Goal: Transaction & Acquisition: Obtain resource

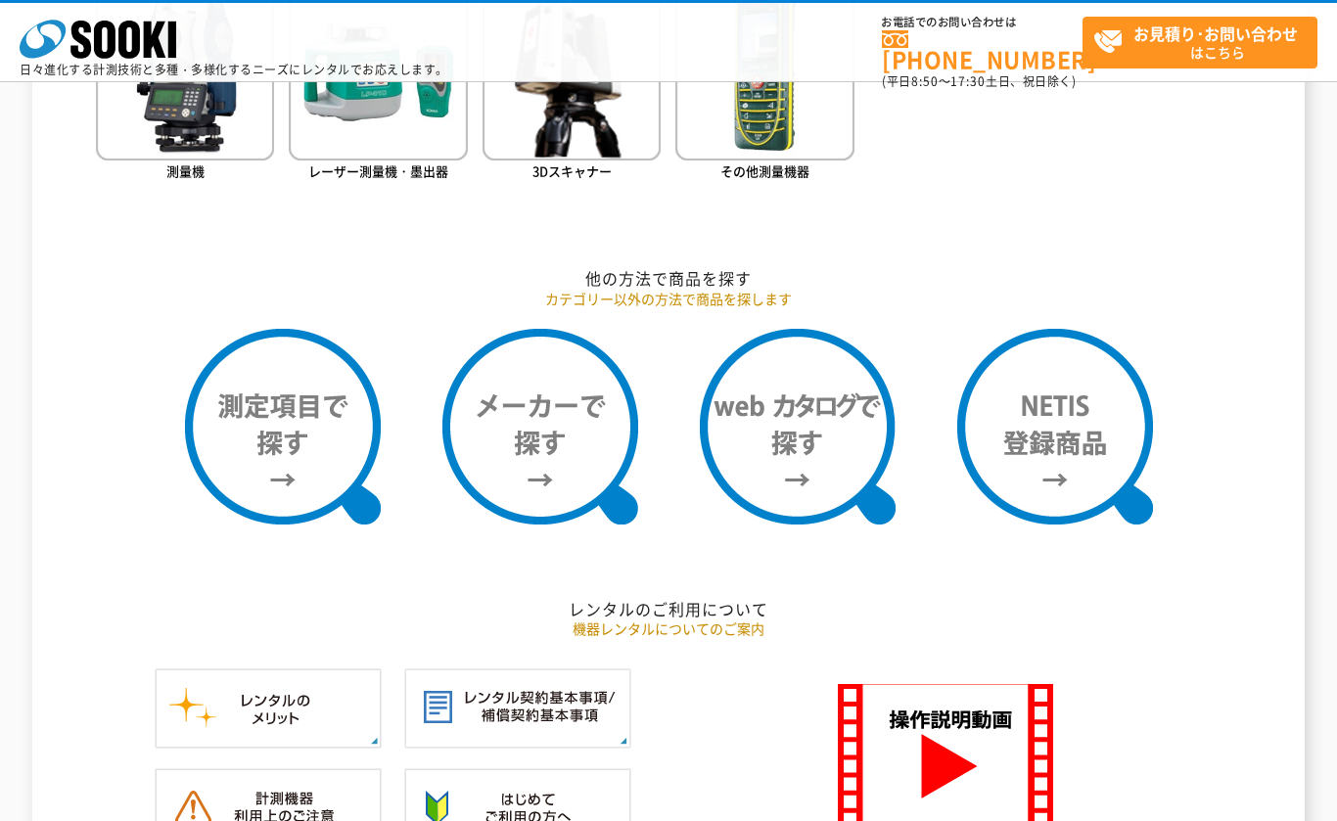
scroll to position [1468, 0]
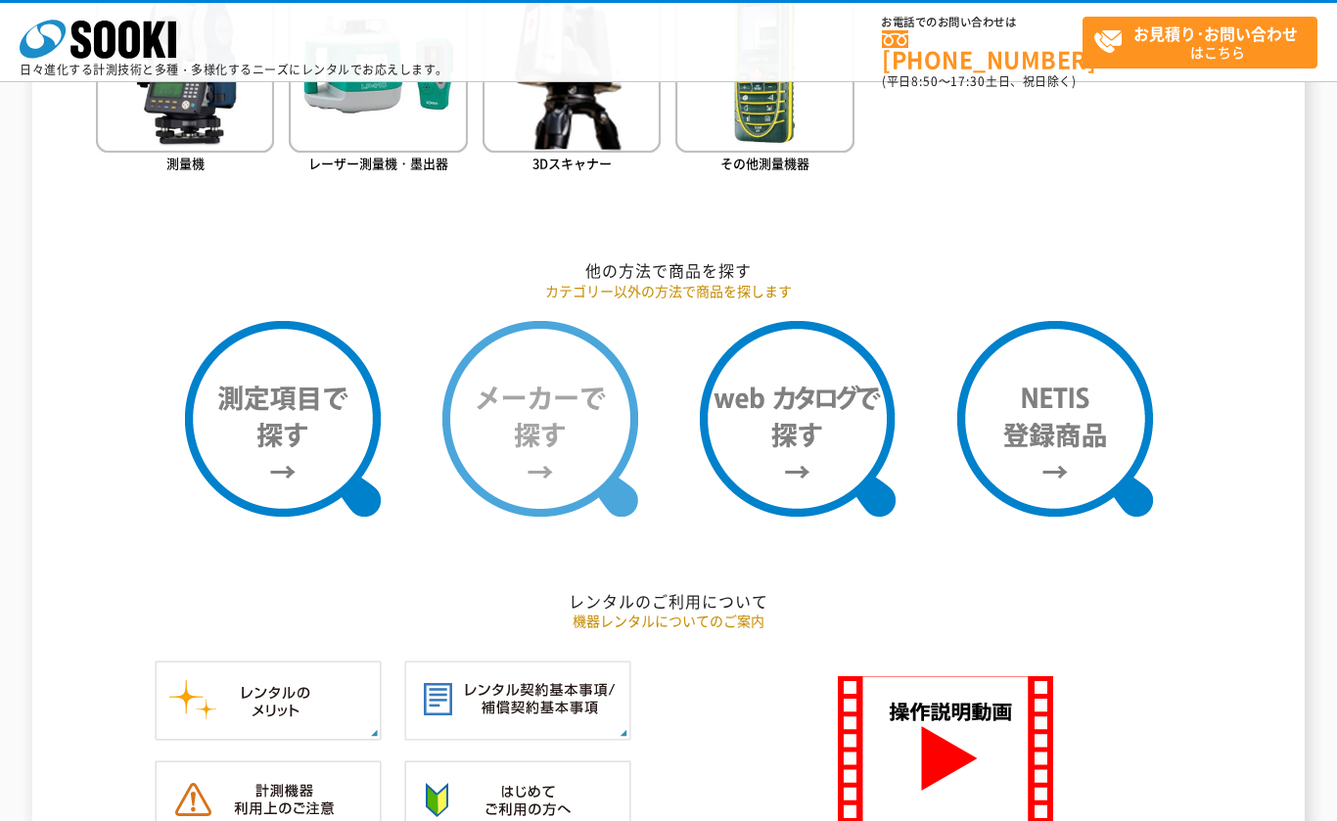
drag, startPoint x: 0, startPoint y: 0, endPoint x: 514, endPoint y: 376, distance: 636.5
click at [514, 376] on img at bounding box center [540, 419] width 196 height 196
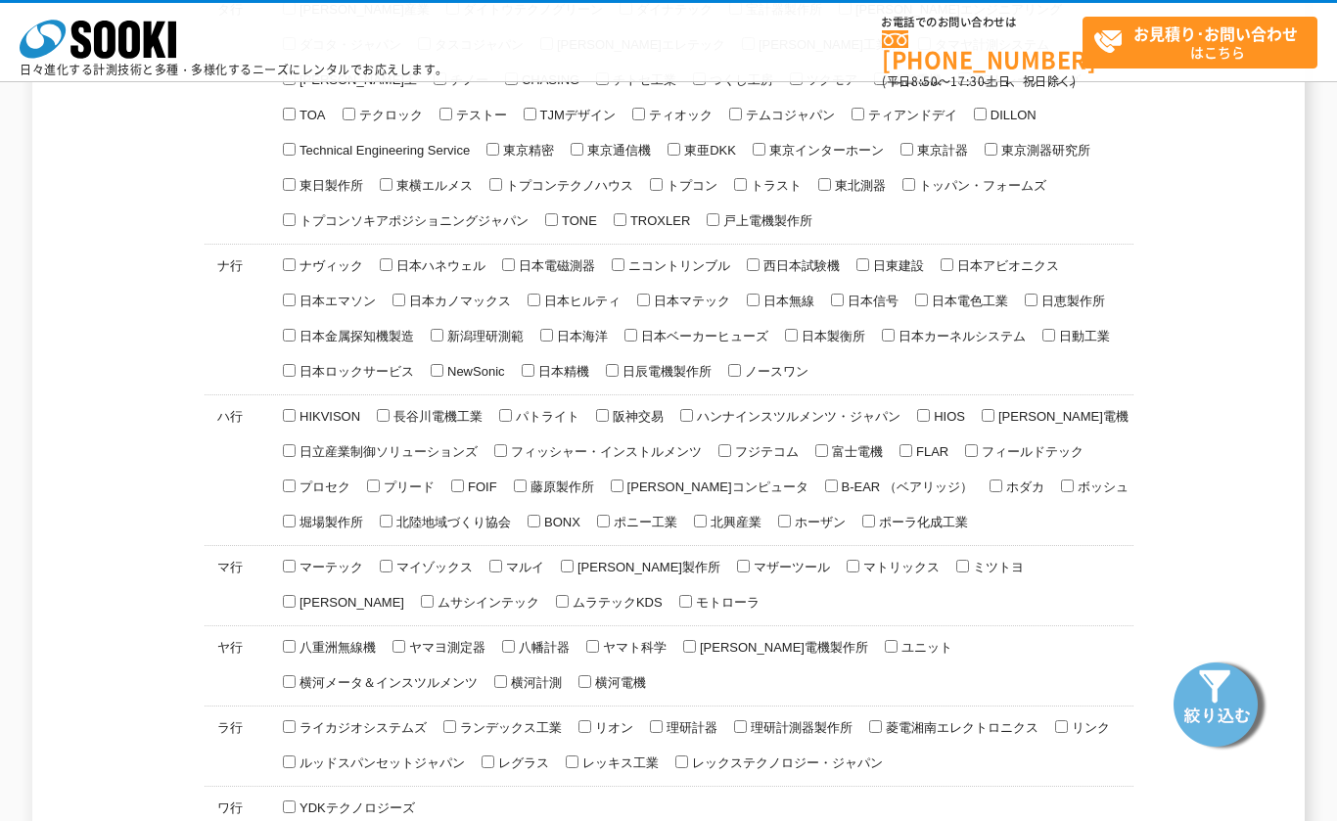
scroll to position [986, 0]
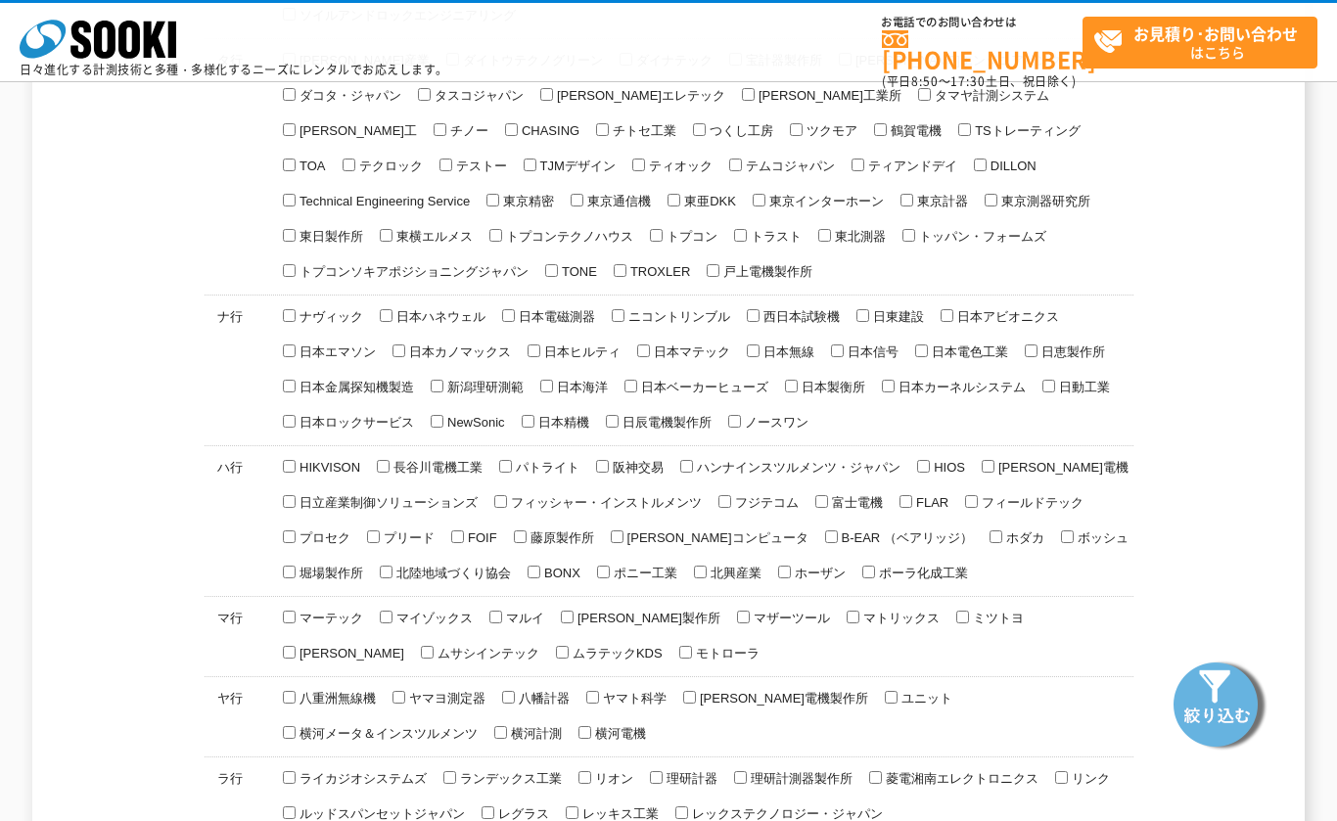
click at [1038, 460] on span "[PERSON_NAME]電機" at bounding box center [1061, 467] width 134 height 15
click at [994, 460] on input "[PERSON_NAME]電機" at bounding box center [988, 466] width 13 height 13
checkbox input "true"
click at [1223, 688] on img at bounding box center [1219, 704] width 98 height 98
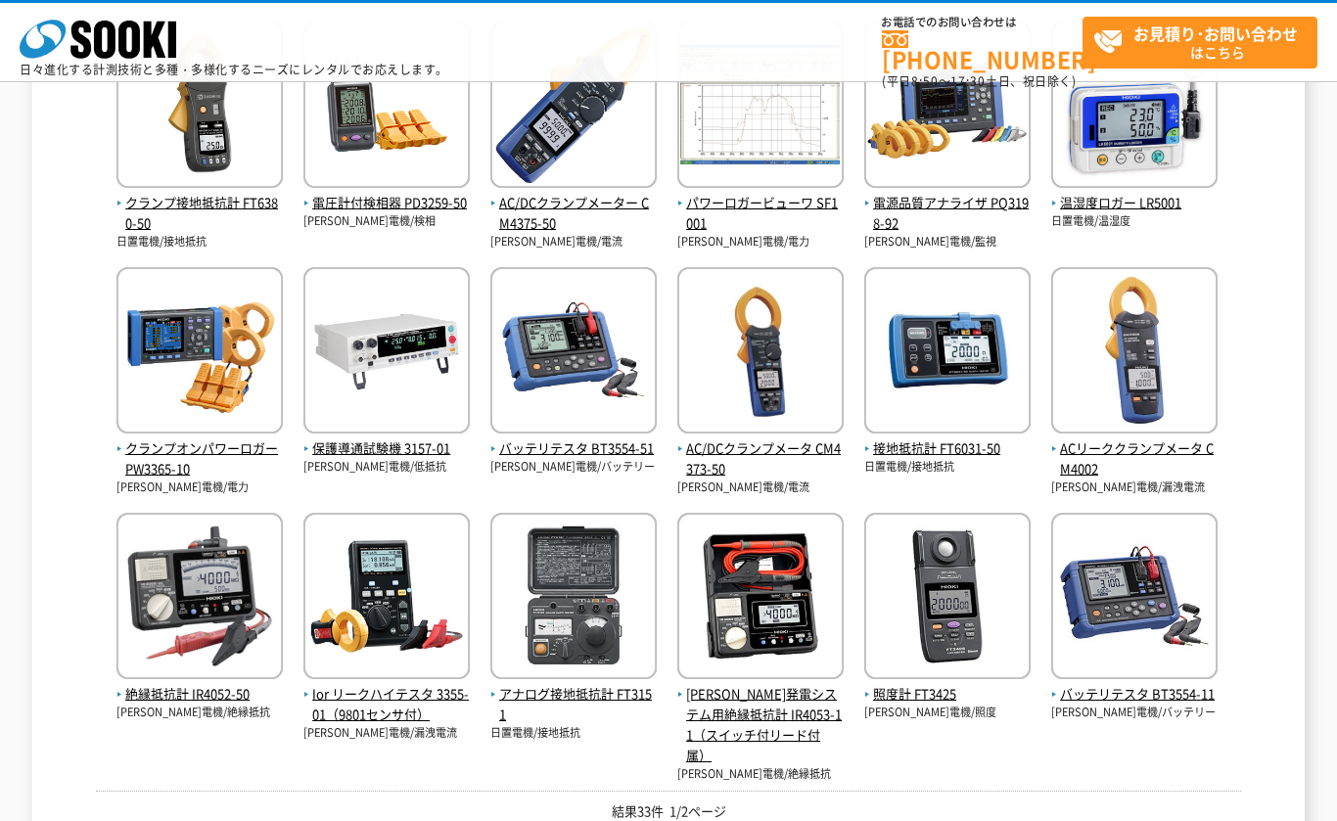
scroll to position [489, 0]
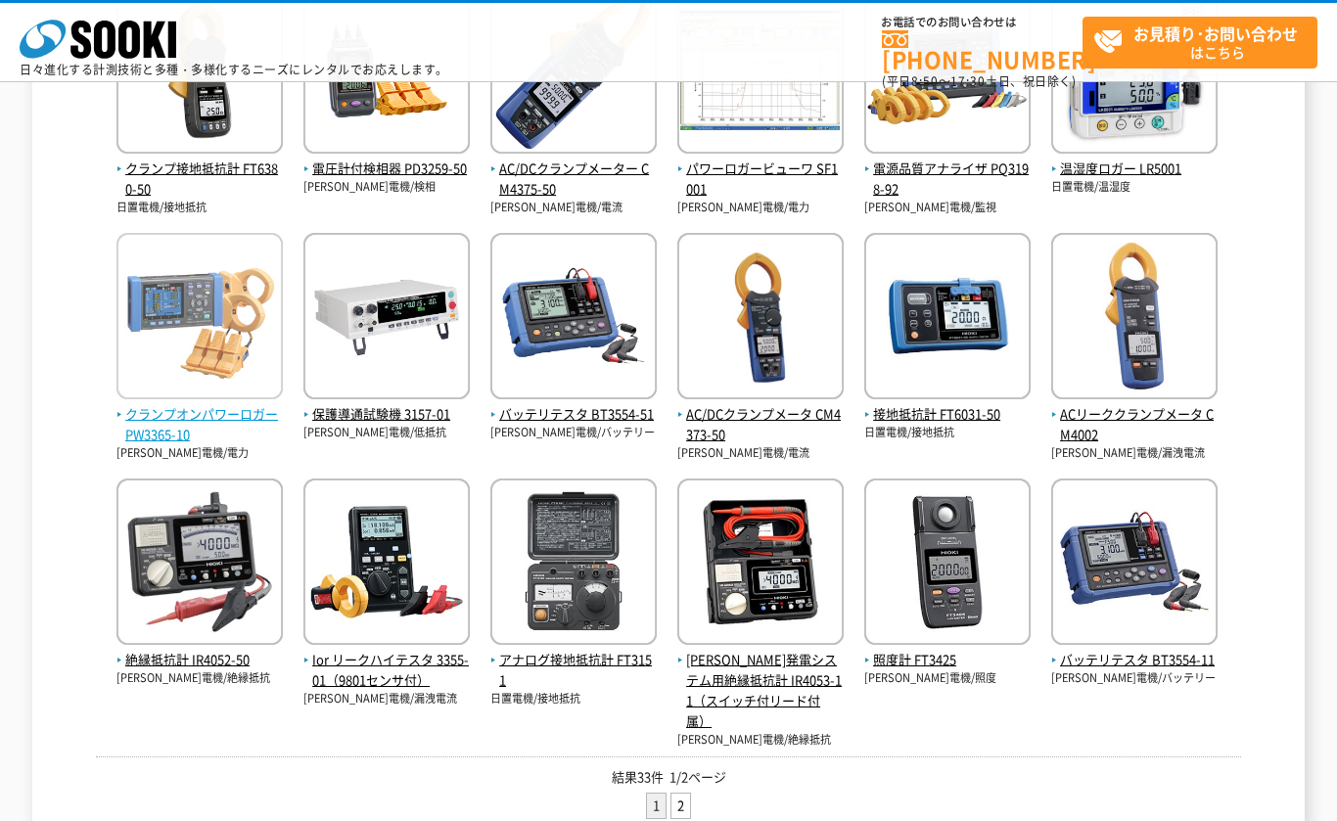
click at [191, 291] on img at bounding box center [199, 318] width 166 height 171
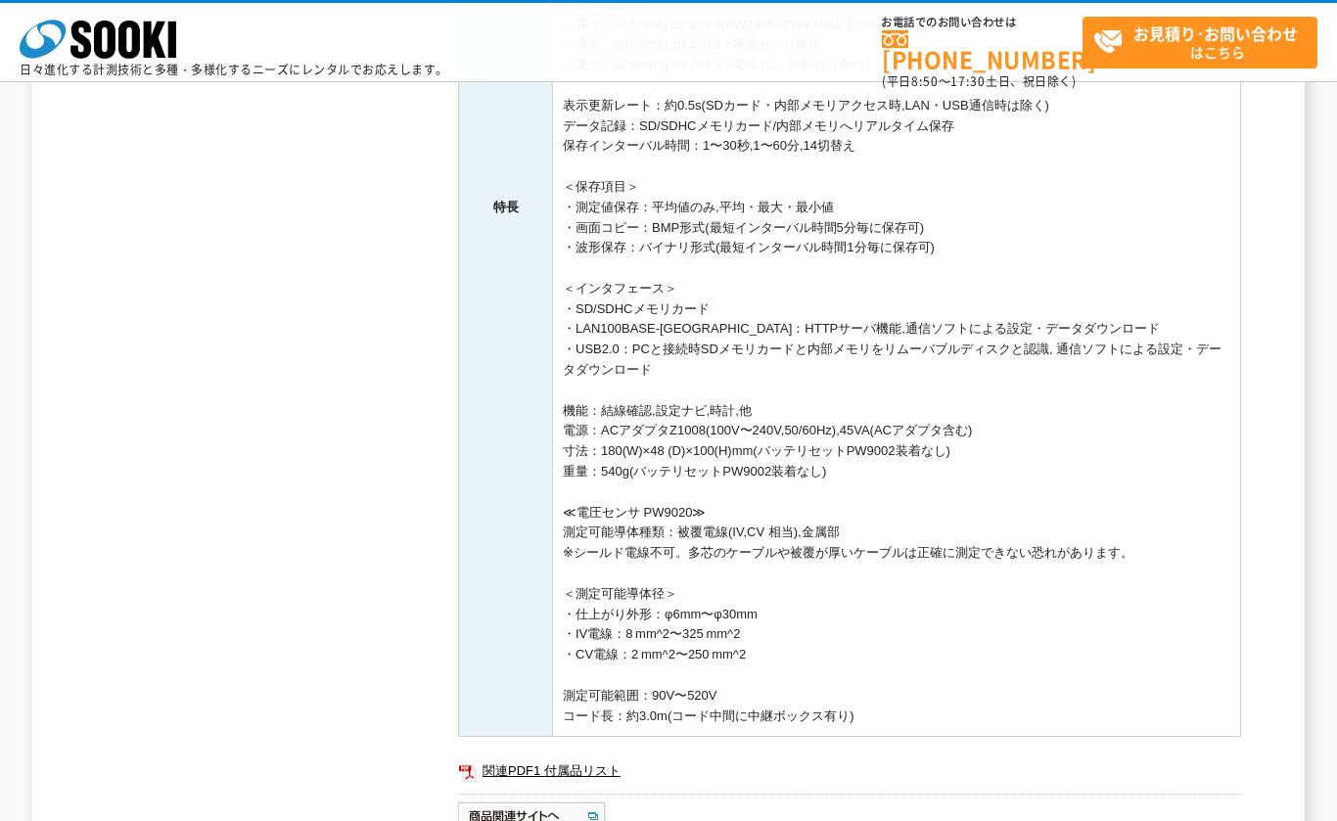
scroll to position [1017, 0]
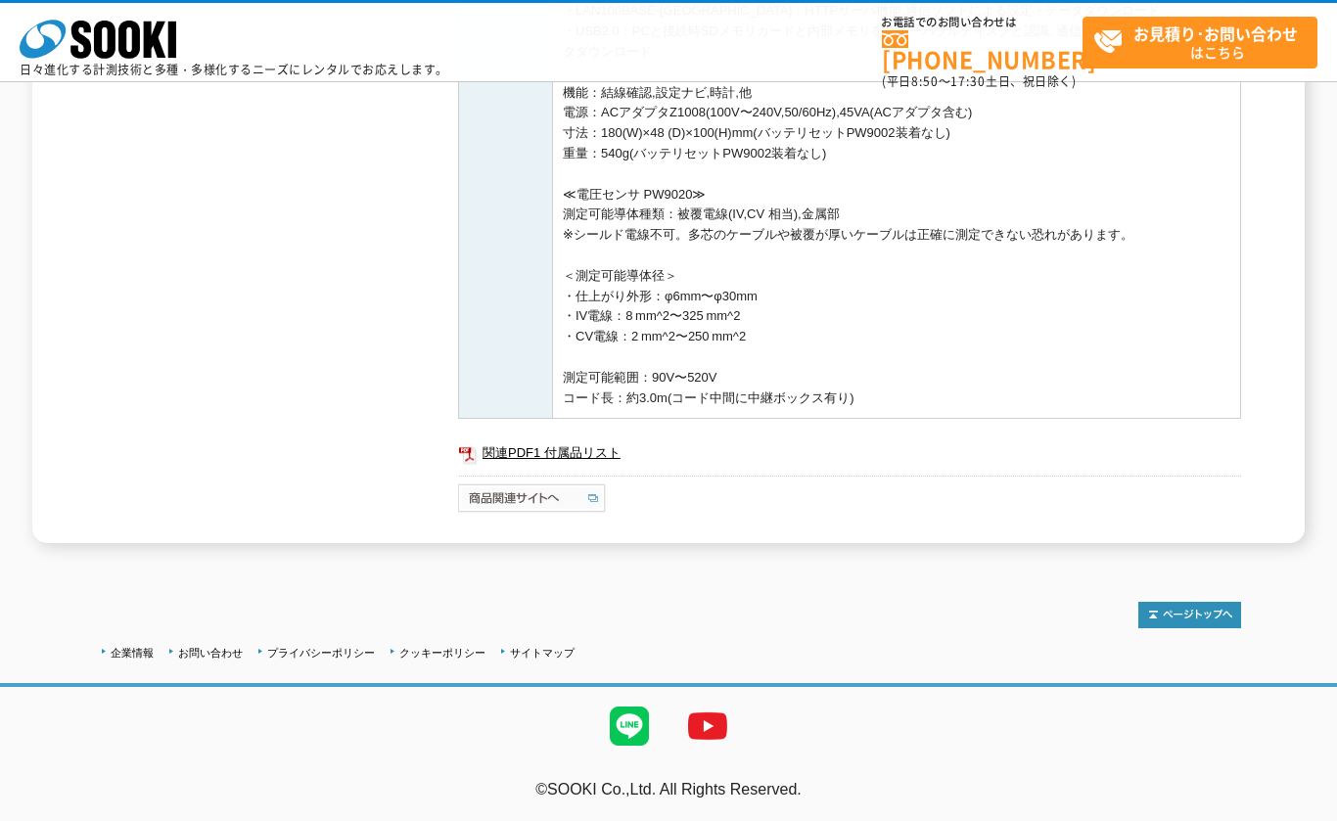
click at [535, 509] on img at bounding box center [533, 497] width 150 height 31
